Goal: Use online tool/utility: Utilize a website feature to perform a specific function

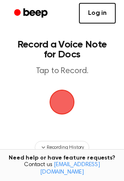
click at [104, 7] on link "Log in" at bounding box center [97, 13] width 37 height 21
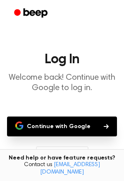
click at [56, 122] on button "Continue with Google" at bounding box center [62, 127] width 110 height 20
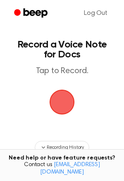
click at [65, 95] on span "button" at bounding box center [62, 102] width 35 height 35
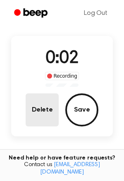
click at [46, 105] on button "Delete" at bounding box center [42, 110] width 33 height 33
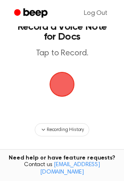
click at [62, 87] on span "button" at bounding box center [62, 85] width 36 height 36
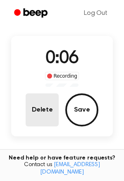
click at [50, 109] on button "Delete" at bounding box center [42, 110] width 33 height 33
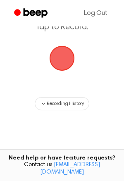
scroll to position [18, 0]
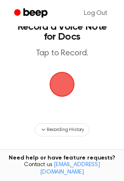
click at [55, 89] on span "button" at bounding box center [62, 84] width 31 height 31
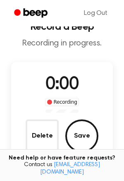
scroll to position [44, 0]
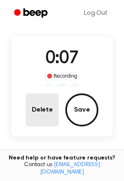
click at [51, 101] on button "Delete" at bounding box center [42, 110] width 33 height 33
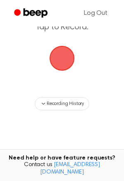
scroll to position [18, 0]
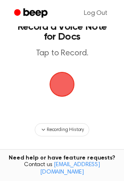
click at [74, 80] on span "button" at bounding box center [62, 84] width 32 height 32
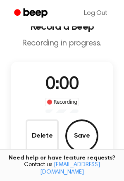
scroll to position [44, 0]
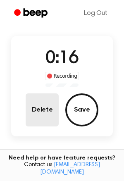
click at [52, 107] on button "Delete" at bounding box center [42, 110] width 33 height 33
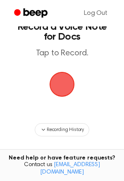
click at [61, 94] on span "button" at bounding box center [62, 85] width 30 height 30
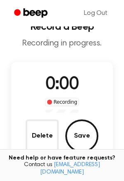
scroll to position [44, 0]
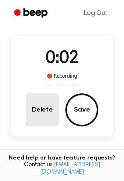
click at [45, 103] on button "Delete" at bounding box center [42, 110] width 33 height 33
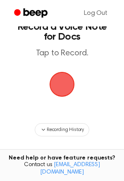
click at [63, 94] on span "button" at bounding box center [62, 84] width 38 height 38
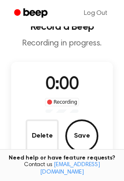
scroll to position [44, 0]
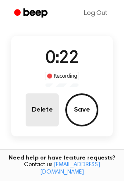
click at [40, 118] on button "Delete" at bounding box center [42, 110] width 33 height 33
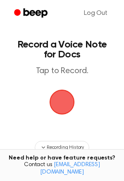
scroll to position [5, 0]
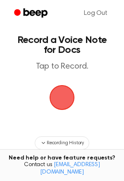
click at [65, 103] on span "button" at bounding box center [62, 98] width 27 height 27
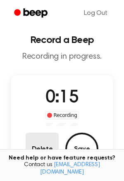
click at [41, 141] on button "Delete" at bounding box center [42, 149] width 33 height 33
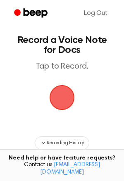
click at [61, 111] on span "button" at bounding box center [62, 98] width 27 height 27
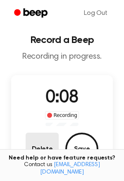
click at [45, 134] on button "Delete" at bounding box center [42, 149] width 33 height 33
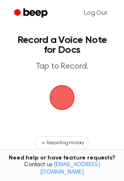
click at [55, 108] on span "button" at bounding box center [62, 97] width 31 height 31
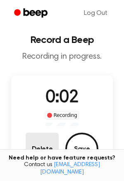
click at [41, 148] on button "Delete" at bounding box center [42, 149] width 33 height 33
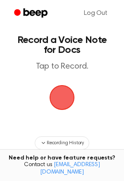
click at [54, 93] on span "button" at bounding box center [62, 98] width 34 height 34
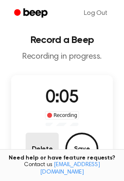
click at [39, 142] on button "Delete" at bounding box center [42, 149] width 33 height 33
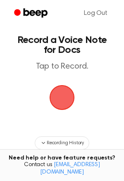
click at [61, 111] on span "button" at bounding box center [62, 97] width 44 height 44
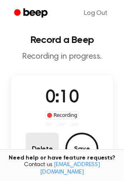
click at [45, 144] on button "Delete" at bounding box center [42, 149] width 33 height 33
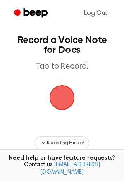
click at [64, 104] on span "button" at bounding box center [62, 97] width 40 height 40
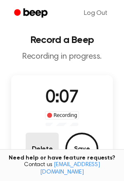
click at [41, 150] on button "Delete" at bounding box center [42, 149] width 33 height 33
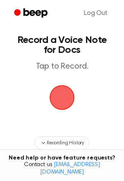
click at [58, 98] on span "button" at bounding box center [62, 98] width 32 height 32
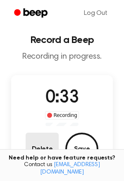
click at [43, 139] on button "Delete" at bounding box center [42, 149] width 33 height 33
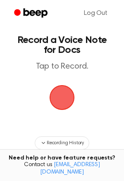
click at [60, 94] on span "button" at bounding box center [62, 97] width 23 height 23
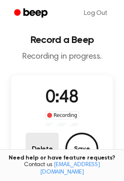
click at [42, 135] on button "Delete" at bounding box center [42, 149] width 33 height 33
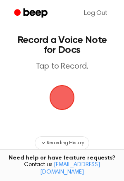
click at [59, 91] on span "button" at bounding box center [62, 97] width 31 height 31
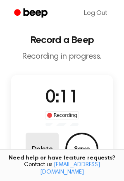
click at [35, 145] on button "Delete" at bounding box center [42, 149] width 33 height 33
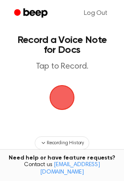
click at [64, 109] on span "button" at bounding box center [62, 97] width 25 height 25
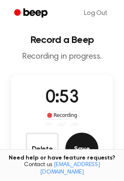
click at [78, 140] on button "Save" at bounding box center [81, 149] width 33 height 33
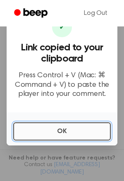
click at [75, 131] on button "OK" at bounding box center [62, 132] width 98 height 18
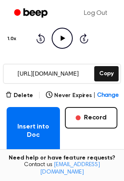
scroll to position [103, 0]
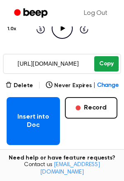
click at [99, 66] on button "Copy" at bounding box center [106, 63] width 24 height 15
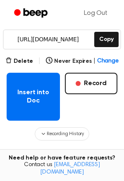
scroll to position [126, 0]
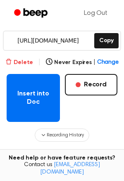
click at [29, 65] on button "Delete" at bounding box center [19, 62] width 28 height 9
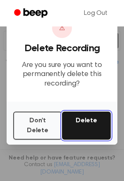
click at [84, 126] on button "Delete" at bounding box center [86, 126] width 49 height 28
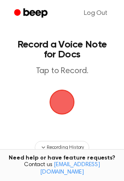
scroll to position [1, 0]
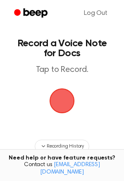
click at [54, 94] on span "button" at bounding box center [62, 100] width 23 height 23
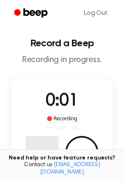
click at [45, 150] on button "Delete" at bounding box center [42, 152] width 33 height 33
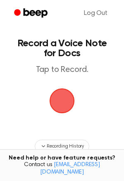
click at [63, 107] on span "button" at bounding box center [62, 100] width 23 height 23
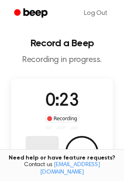
click at [42, 151] on button "Delete" at bounding box center [42, 152] width 33 height 33
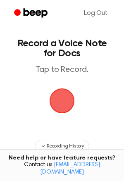
click at [69, 97] on span "button" at bounding box center [62, 100] width 23 height 23
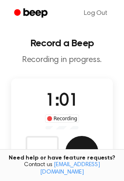
click at [77, 153] on button "Save" at bounding box center [81, 152] width 33 height 33
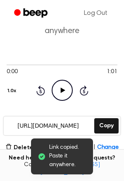
scroll to position [40, 0]
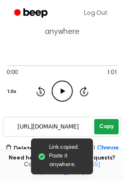
click at [112, 123] on button "Copy" at bounding box center [106, 126] width 24 height 15
